Goal: Task Accomplishment & Management: Manage account settings

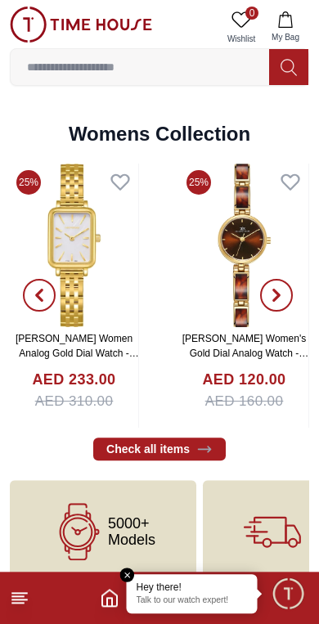
scroll to position [3538, 0]
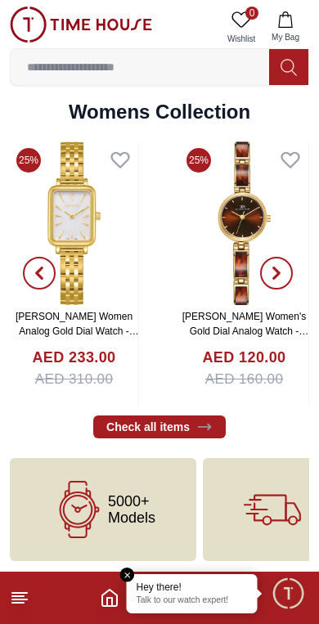
click at [12, 605] on icon at bounding box center [20, 598] width 20 height 20
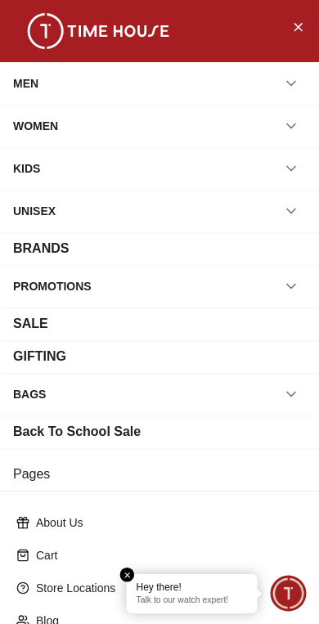
click at [53, 126] on div "WOMEN" at bounding box center [35, 125] width 45 height 29
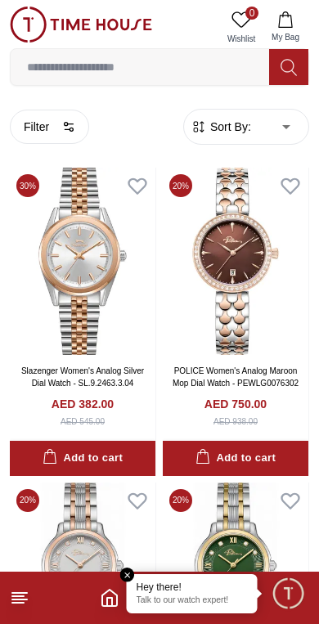
click at [102, 607] on icon "Home" at bounding box center [110, 598] width 20 height 20
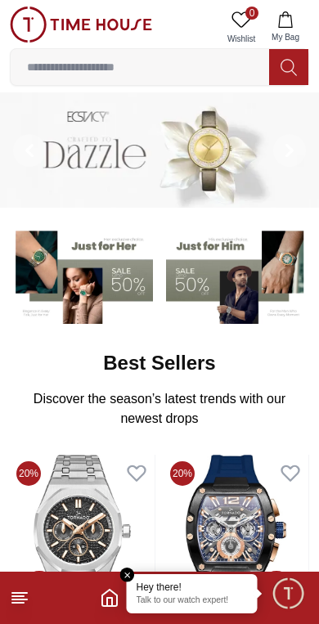
click at [214, 602] on p "Talk to our watch expert!" at bounding box center [192, 601] width 111 height 11
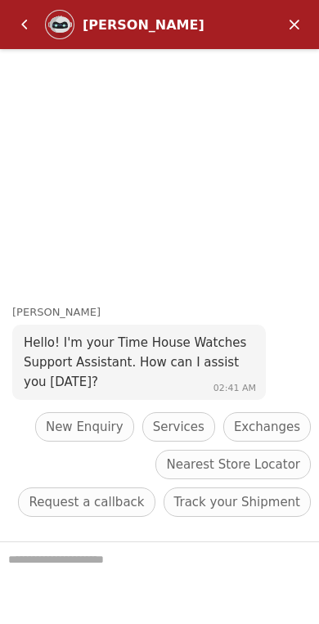
click at [29, 22] on em "Back" at bounding box center [24, 24] width 33 height 33
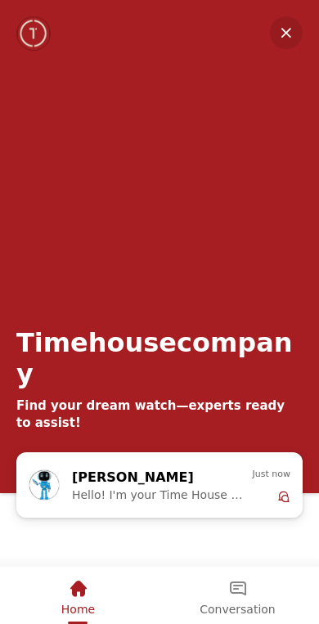
click at [282, 39] on em "Minimize" at bounding box center [286, 32] width 33 height 33
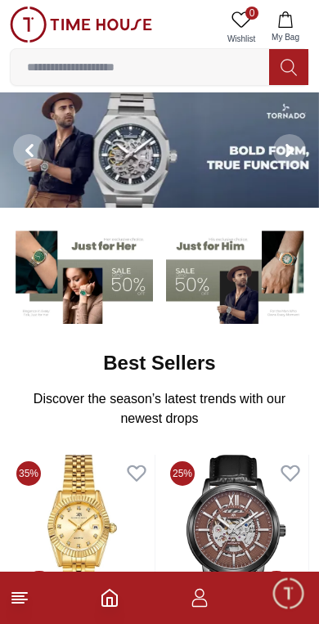
click at [105, 611] on footer at bounding box center [159, 598] width 319 height 52
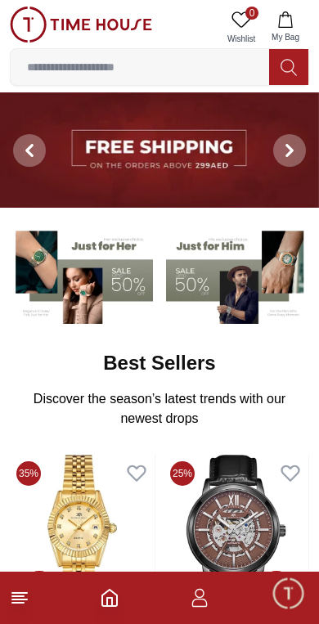
click at [106, 605] on icon "Home" at bounding box center [110, 598] width 20 height 20
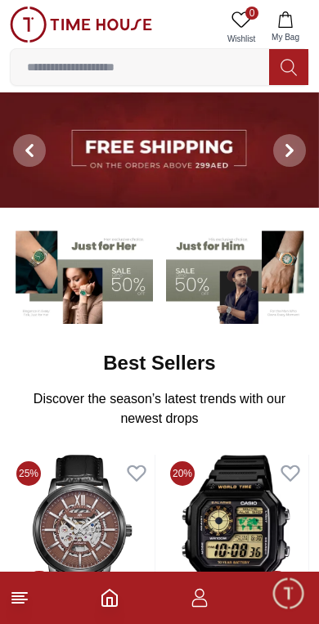
click at [200, 596] on icon "button" at bounding box center [200, 598] width 20 height 20
click at [203, 606] on icon "button" at bounding box center [200, 603] width 16 height 8
click at [202, 605] on icon "button" at bounding box center [200, 598] width 20 height 20
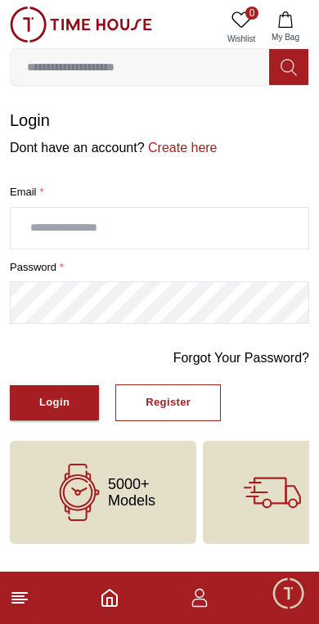
click at [292, 595] on span "Minimize live chat window" at bounding box center [287, 592] width 47 height 47
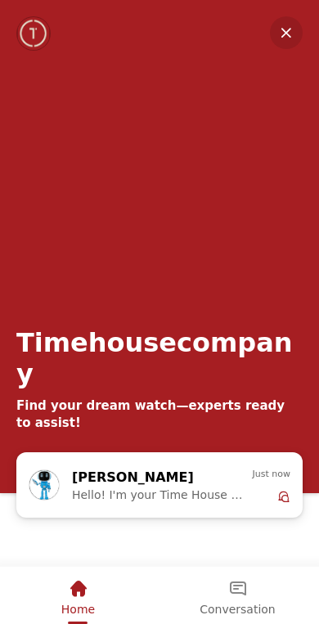
click at [289, 34] on em "Minimize" at bounding box center [286, 32] width 33 height 33
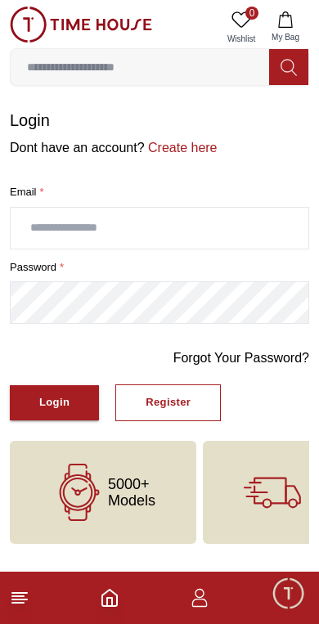
click at [46, 402] on div "Login" at bounding box center [54, 403] width 30 height 19
